Goal: Navigation & Orientation: Find specific page/section

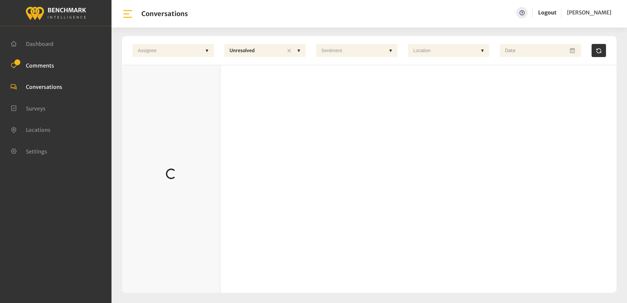
click at [42, 62] on link "Comments" at bounding box center [33, 65] width 44 height 7
click at [76, 72] on ul "Dashboard Comments Conversations Surveys" at bounding box center [56, 97] width 91 height 129
